Goal: Information Seeking & Learning: Get advice/opinions

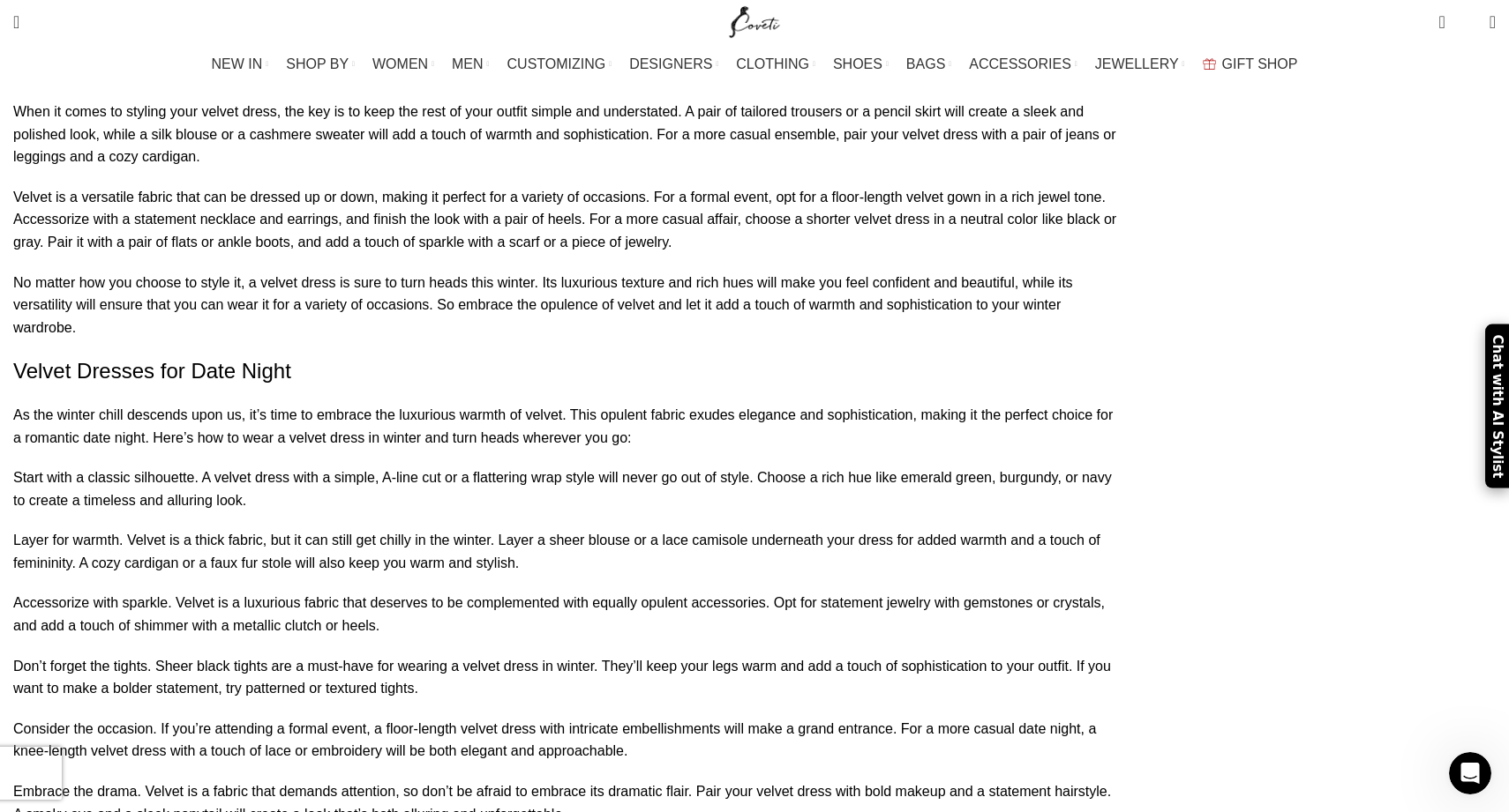
scroll to position [4181, 0]
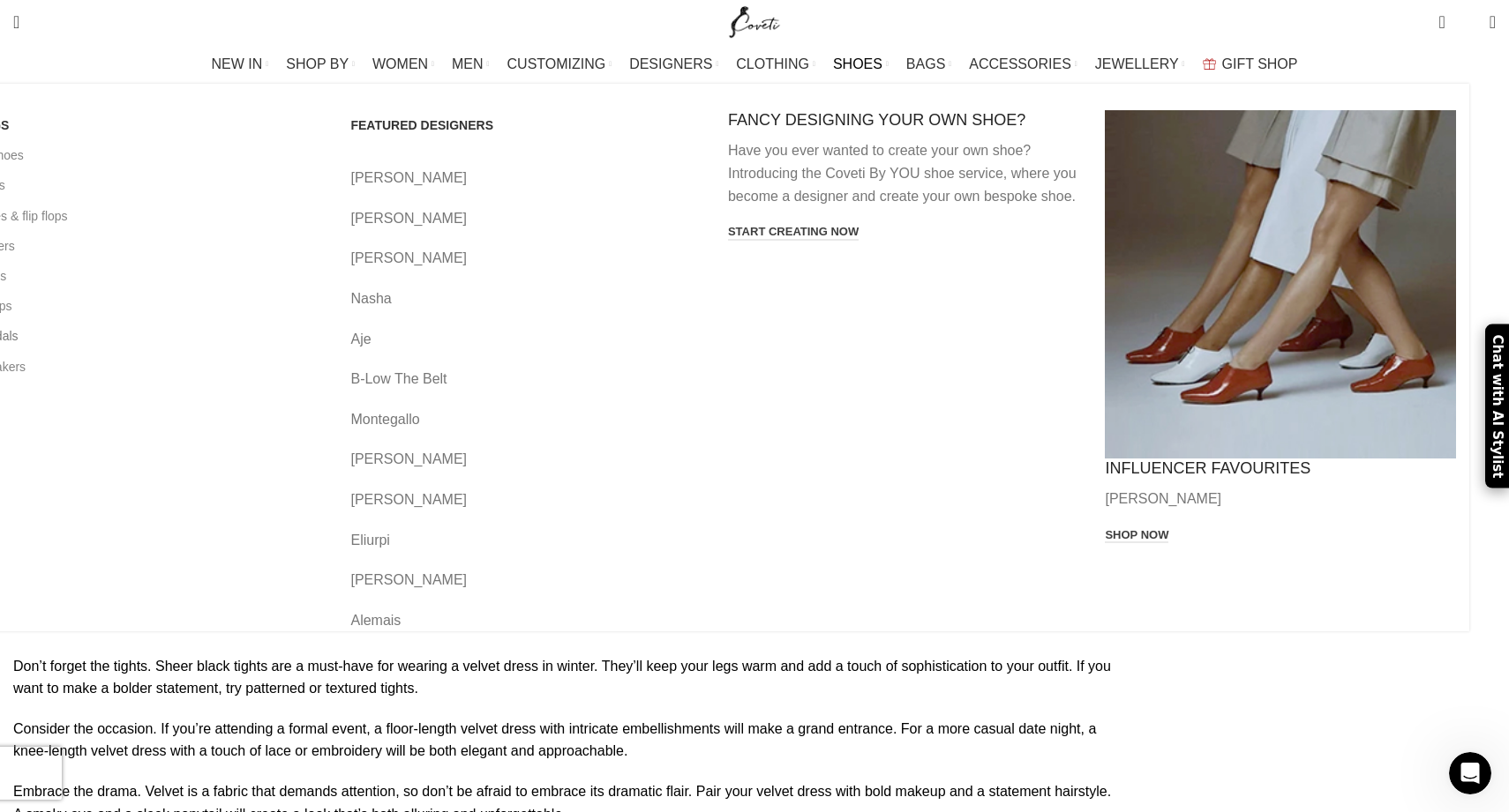
click at [249, 351] on link "Sandals" at bounding box center [149, 335] width 351 height 30
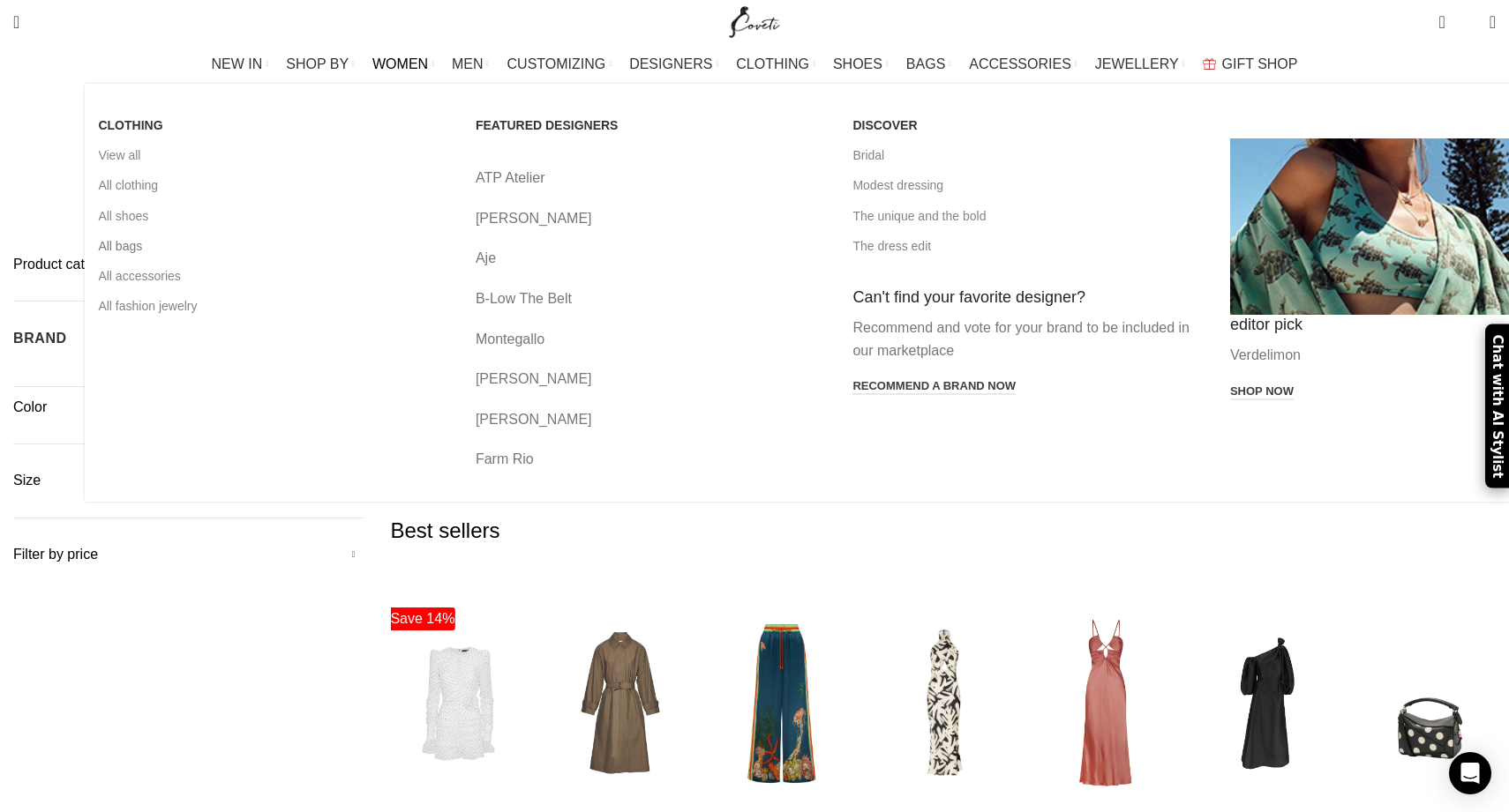
click at [249, 261] on link "All bags" at bounding box center [273, 246] width 351 height 30
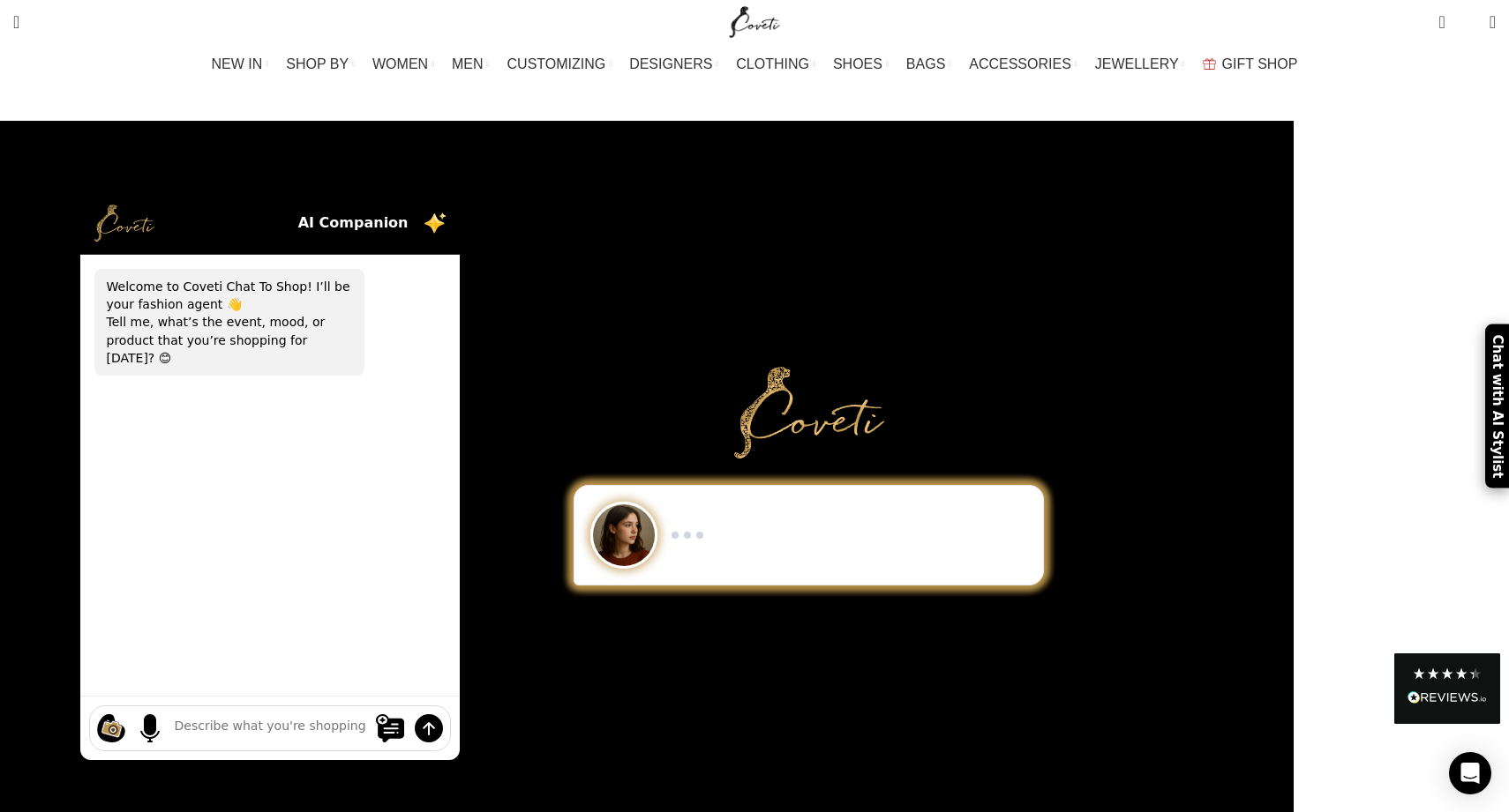
click at [365, 718] on textarea at bounding box center [269, 729] width 190 height 24
type textarea "accessories for a formal red velvet dress"
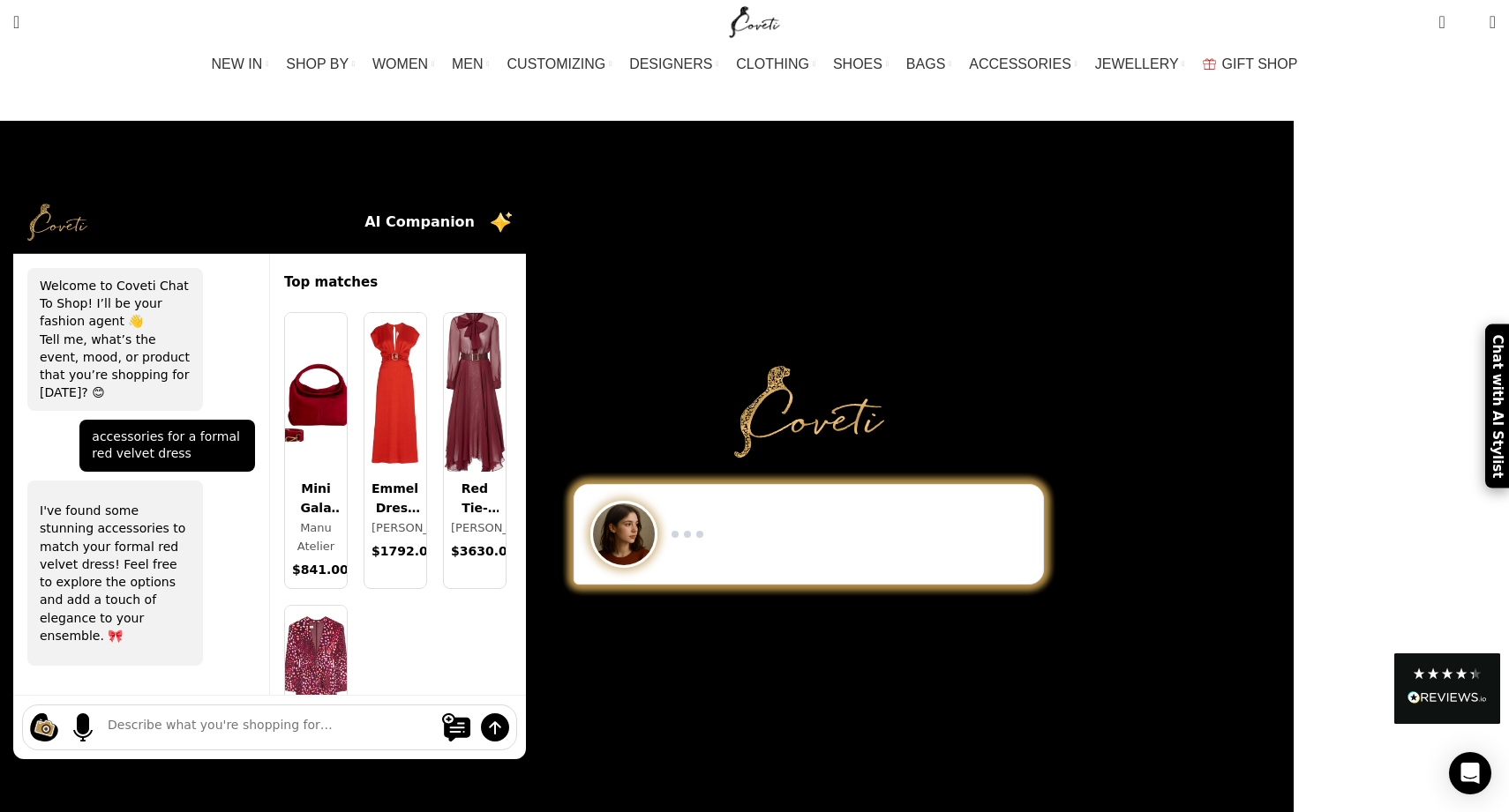
scroll to position [199, 0]
